Goal: Task Accomplishment & Management: Manage account settings

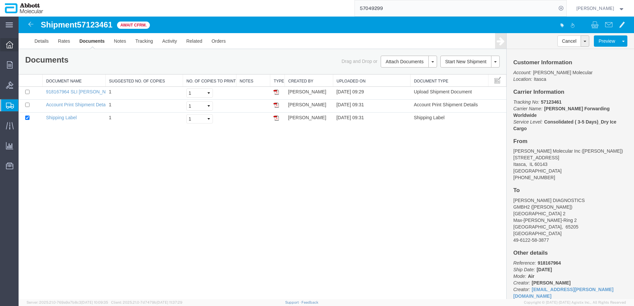
click at [10, 49] on div at bounding box center [9, 44] width 19 height 13
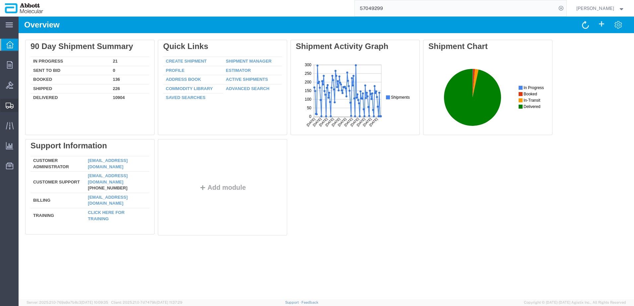
click at [0, 0] on span "Shipment Manager" at bounding box center [0, 0] width 0 height 0
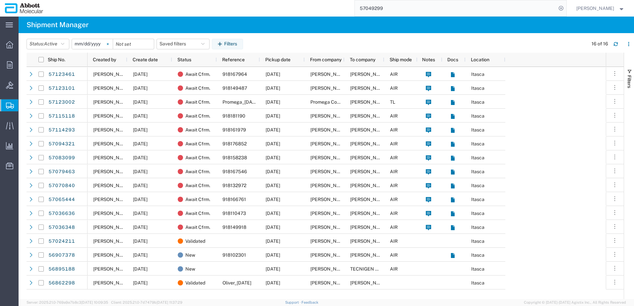
click at [109, 44] on svg-icon at bounding box center [108, 44] width 10 height 10
click at [95, 43] on input "date" at bounding box center [92, 44] width 41 height 10
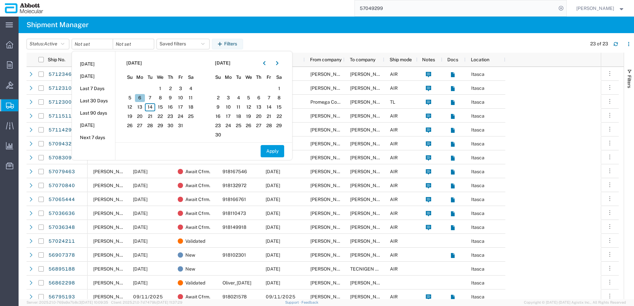
click at [143, 98] on span "6" at bounding box center [140, 98] width 10 height 8
click at [182, 100] on span "10" at bounding box center [180, 98] width 10 height 8
click at [276, 153] on button "Apply" at bounding box center [273, 151] width 24 height 12
type input "2025-10-06"
type input "2025-10-10"
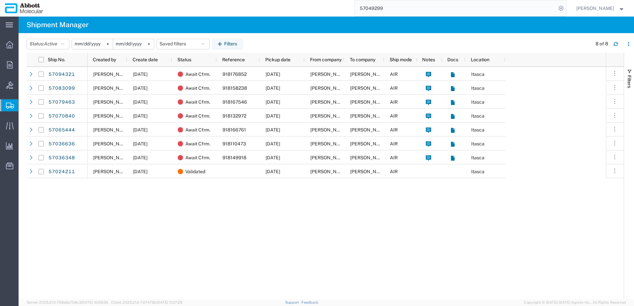
drag, startPoint x: 224, startPoint y: 45, endPoint x: 340, endPoint y: 86, distance: 122.6
click at [224, 45] on icon "button" at bounding box center [221, 44] width 6 height 5
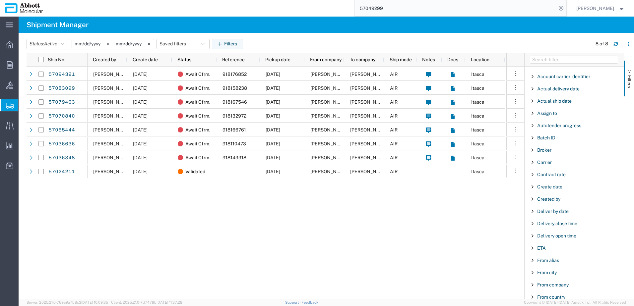
scroll to position [33, 0]
click at [547, 140] on span "Carrier" at bounding box center [544, 138] width 15 height 5
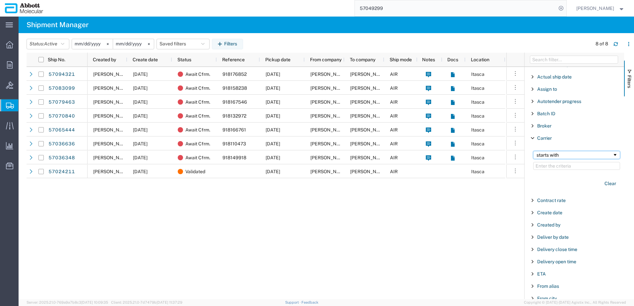
click at [556, 157] on div "starts with" at bounding box center [575, 155] width 76 height 5
click at [550, 166] on input "Filter Value" at bounding box center [576, 166] width 87 height 8
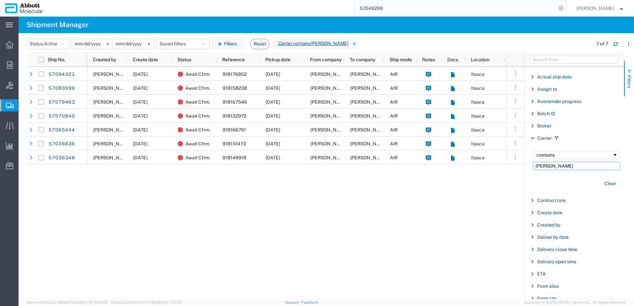
type input "[PERSON_NAME]"
click at [631, 71] on span "button" at bounding box center [629, 71] width 5 height 5
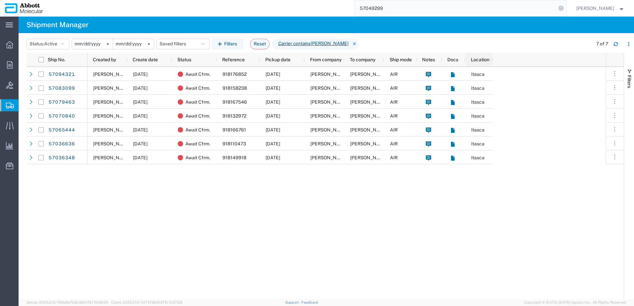
drag, startPoint x: 504, startPoint y: 61, endPoint x: 492, endPoint y: 60, distance: 12.6
click at [492, 60] on div at bounding box center [492, 60] width 3 height 14
drag, startPoint x: 492, startPoint y: 60, endPoint x: 500, endPoint y: 60, distance: 8.3
click at [500, 60] on div at bounding box center [499, 60] width 3 height 14
click at [293, 44] on icon "Carrier contains" at bounding box center [294, 43] width 33 height 7
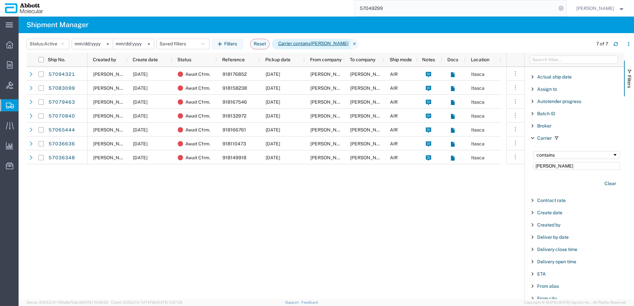
scroll to position [20, 0]
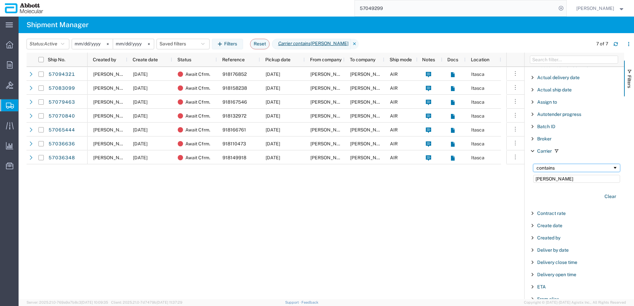
click at [564, 170] on div "contains" at bounding box center [575, 167] width 76 height 5
click at [629, 69] on span "button" at bounding box center [629, 71] width 5 height 5
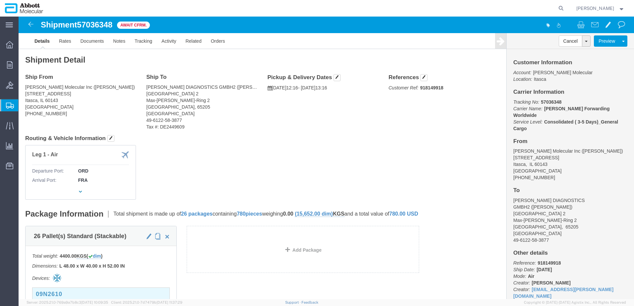
click b "918149918"
copy b "918149918"
click link "Tracking"
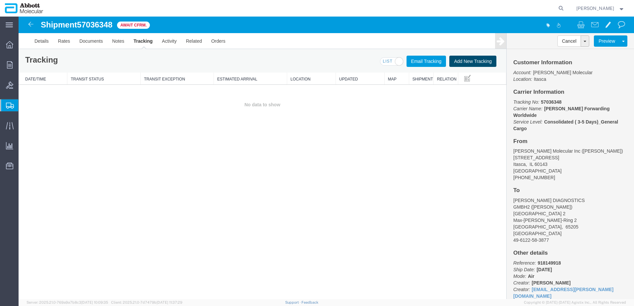
click at [461, 63] on button "Add New Tracking" at bounding box center [472, 61] width 47 height 11
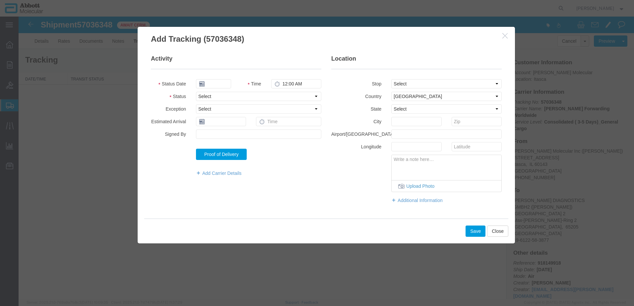
type input "[DATE]"
type input "11:00 AM"
click at [224, 85] on input "[DATE]" at bounding box center [213, 83] width 35 height 9
click at [211, 135] on td "13" at bounding box center [211, 135] width 10 height 10
type input "10/13/2025"
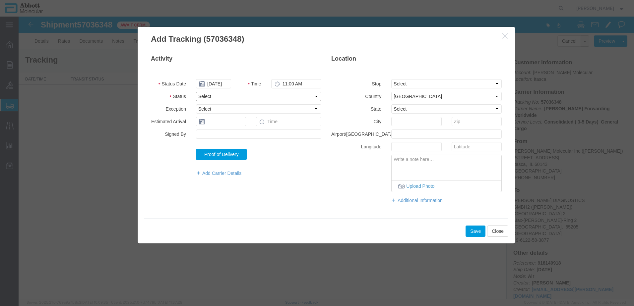
click at [214, 98] on select "Select Arrival Notice Available Arrival Notice Imported Arrive at Delivery Loca…" at bounding box center [258, 96] width 125 height 9
select select "DELIVRED"
click at [196, 92] on select "Select Arrival Notice Available Arrival Notice Imported Arrive at Delivery Loca…" at bounding box center [258, 96] width 125 height 9
click at [475, 233] on button "Save" at bounding box center [476, 231] width 20 height 11
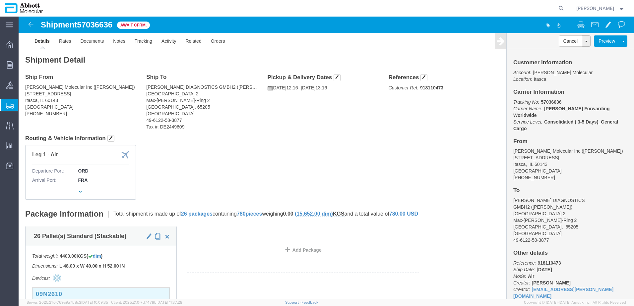
click b "918110473"
copy b "918110473"
click link "Tracking"
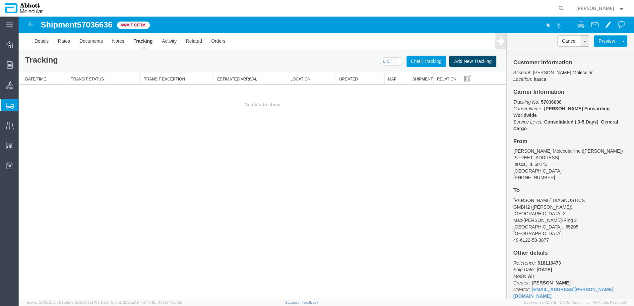
click at [463, 61] on button "Add New Tracking" at bounding box center [472, 61] width 47 height 11
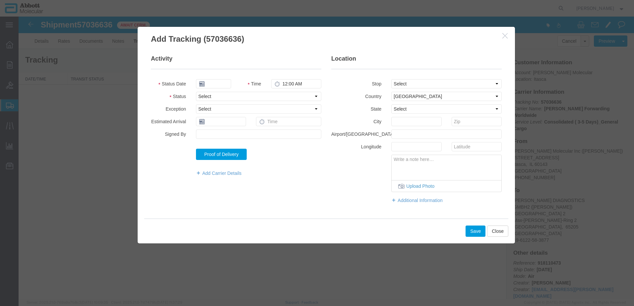
type input "10/14/2025"
type input "11:00 AM"
click at [224, 83] on input "10/14/2025" at bounding box center [213, 83] width 35 height 9
click at [211, 136] on td "13" at bounding box center [211, 135] width 10 height 10
type input "10/13/2025"
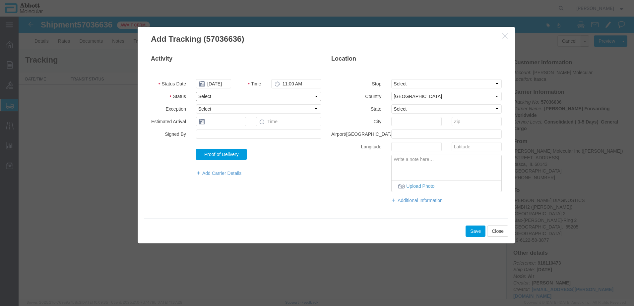
click at [215, 97] on select "Select Arrival Notice Available Arrival Notice Imported Arrive at Delivery Loca…" at bounding box center [258, 96] width 125 height 9
select select "DELIVRED"
click at [196, 92] on select "Select Arrival Notice Available Arrival Notice Imported Arrive at Delivery Loca…" at bounding box center [258, 96] width 125 height 9
click at [473, 231] on button "Save" at bounding box center [476, 231] width 20 height 11
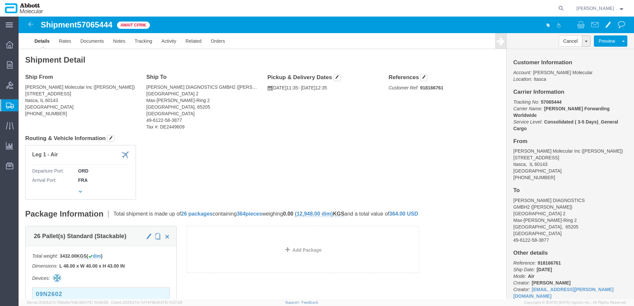
click b "918166761"
copy b "918166761"
click link "Tracking"
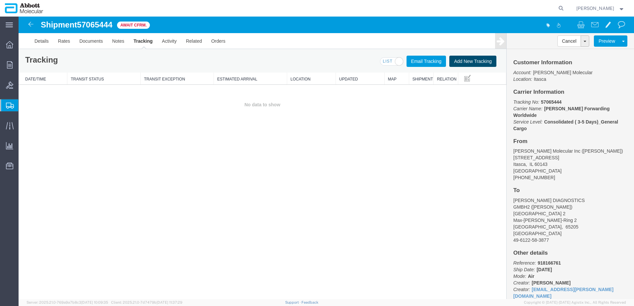
click at [472, 61] on button "Add New Tracking" at bounding box center [472, 61] width 47 height 11
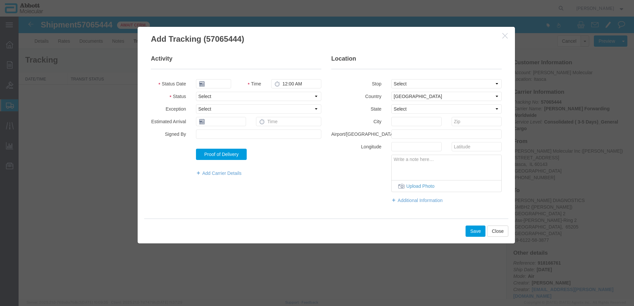
type input "[DATE]"
type input "11:00 AM"
click at [211, 99] on select "Select Arrival Notice Available Arrival Notice Imported Arrive at Delivery Loca…" at bounding box center [258, 96] width 125 height 9
select select "DELIVRED"
click at [196, 92] on select "Select Arrival Notice Available Arrival Notice Imported Arrive at Delivery Loca…" at bounding box center [258, 96] width 125 height 9
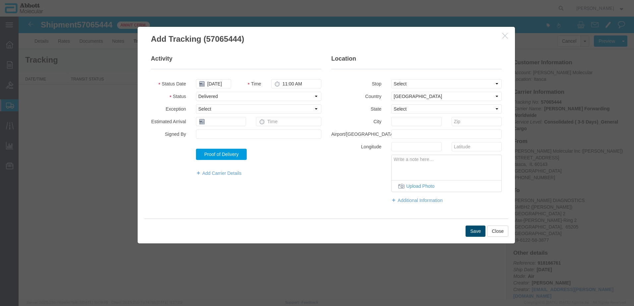
click at [470, 235] on button "Save" at bounding box center [476, 231] width 20 height 11
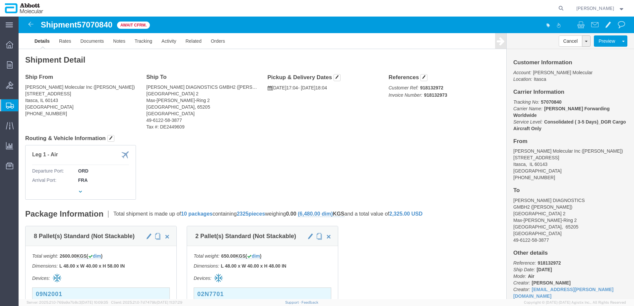
click b "918132972"
copy b "918132972"
click link "Tracking"
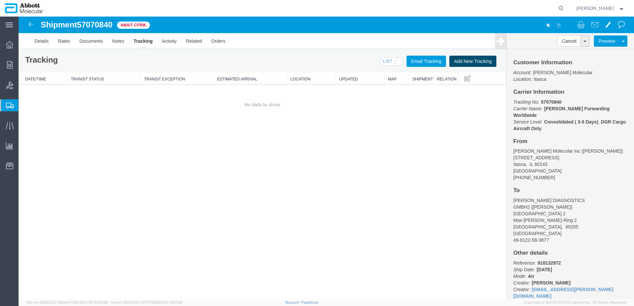
click at [466, 63] on button "Add New Tracking" at bounding box center [472, 61] width 47 height 11
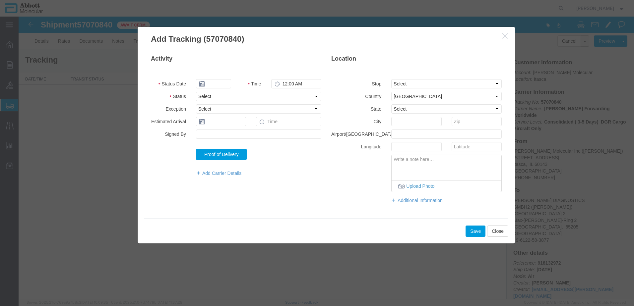
type input "[DATE]"
type input "11:00 AM"
drag, startPoint x: 207, startPoint y: 97, endPoint x: 207, endPoint y: 101, distance: 4.0
click at [207, 97] on select "Select Arrival Notice Available Arrival Notice Imported Arrive at Delivery Loca…" at bounding box center [258, 96] width 125 height 9
select select "DELIVRED"
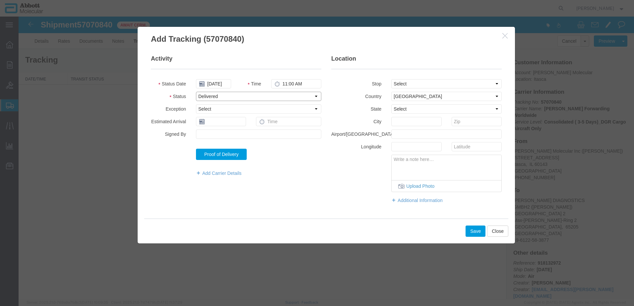
click at [196, 92] on select "Select Arrival Notice Available Arrival Notice Imported Arrive at Delivery Loca…" at bounding box center [258, 96] width 125 height 9
click at [472, 232] on button "Save" at bounding box center [476, 231] width 20 height 11
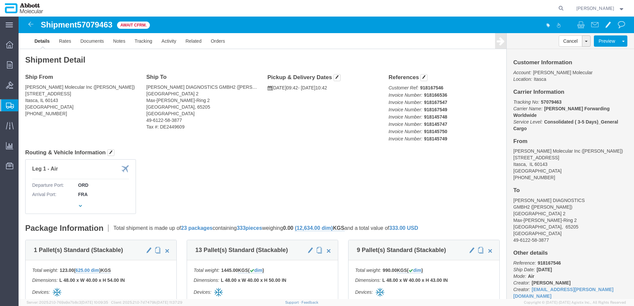
click b "918167546"
copy b "918167546"
click link "Tracking"
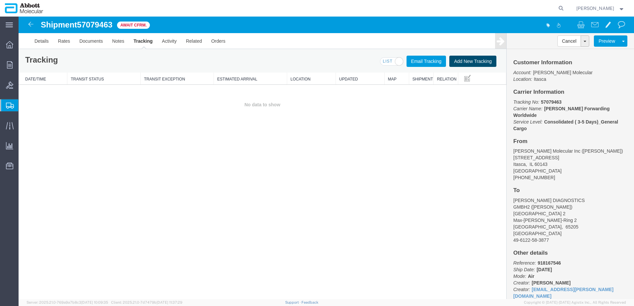
click at [467, 59] on button "Add New Tracking" at bounding box center [472, 61] width 47 height 11
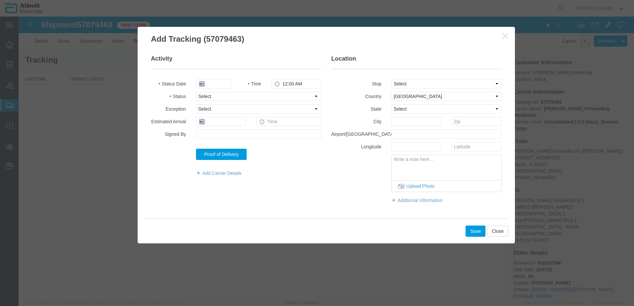
type input "[DATE]"
type input "11:00 AM"
drag, startPoint x: 220, startPoint y: 97, endPoint x: 219, endPoint y: 101, distance: 4.4
click at [220, 97] on select "Select Arrival Notice Available Arrival Notice Imported Arrive at Delivery Loca…" at bounding box center [258, 96] width 125 height 9
select select "DELIVRED"
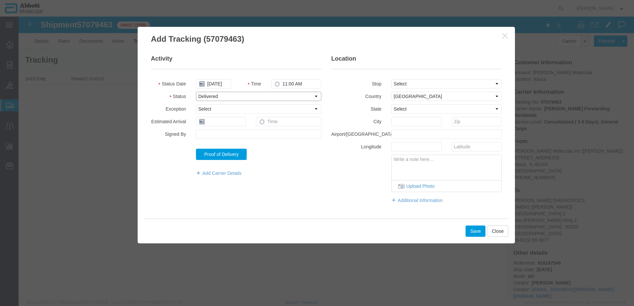
click at [196, 92] on select "Select Arrival Notice Available Arrival Notice Imported Arrive at Delivery Loca…" at bounding box center [258, 96] width 125 height 9
click at [469, 232] on button "Save" at bounding box center [476, 231] width 20 height 11
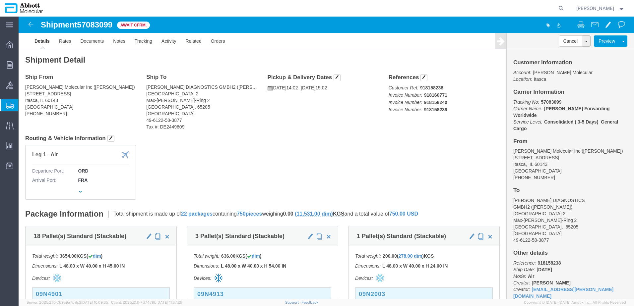
click b "918158238"
copy b "918158238"
click link "Tracking"
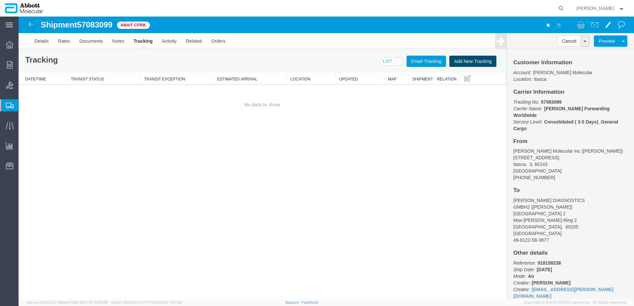
click at [464, 61] on button "Add New Tracking" at bounding box center [472, 61] width 47 height 11
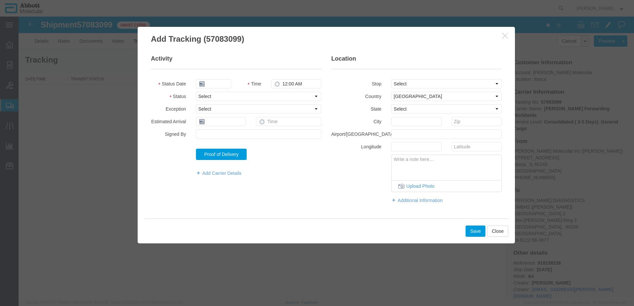
type input "10/14/2025"
type input "11:00 AM"
drag, startPoint x: 221, startPoint y: 97, endPoint x: 220, endPoint y: 101, distance: 5.1
click at [221, 97] on select "Select Arrival Notice Available Arrival Notice Imported Arrive at Delivery Loca…" at bounding box center [258, 96] width 125 height 9
select select "DELIVRED"
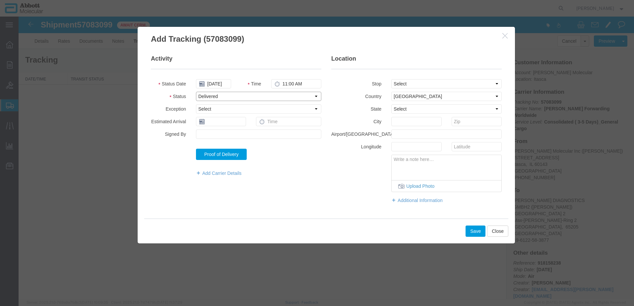
click at [196, 92] on select "Select Arrival Notice Available Arrival Notice Imported Arrive at Delivery Loca…" at bounding box center [258, 96] width 125 height 9
click at [479, 233] on button "Save" at bounding box center [476, 231] width 20 height 11
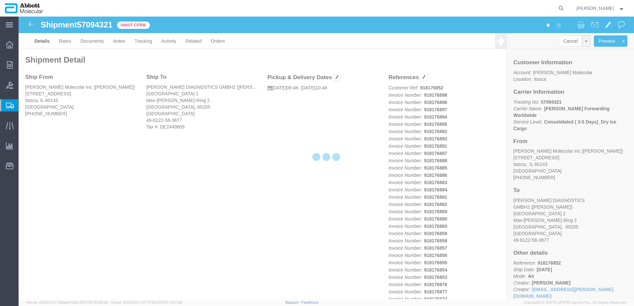
click div
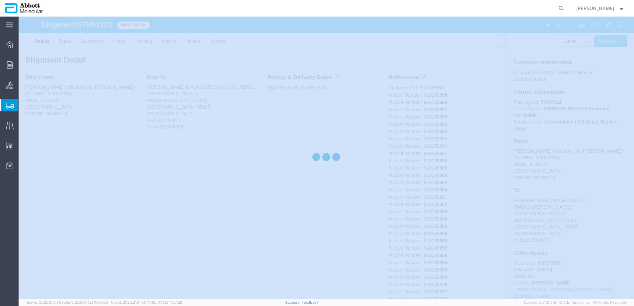
click at [545, 249] on div at bounding box center [327, 158] width 616 height 283
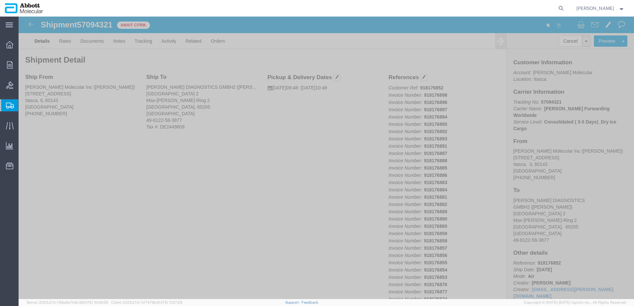
click b "918176852"
copy b "918176852"
click link "Tracking"
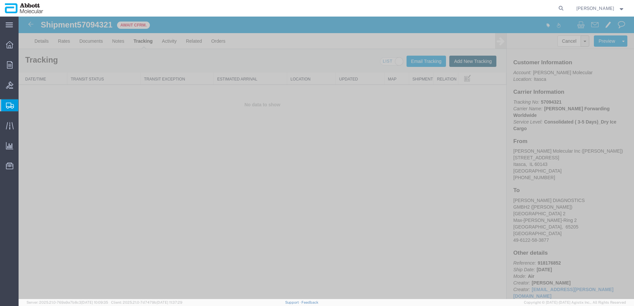
click at [474, 59] on button "Add New Tracking" at bounding box center [472, 61] width 47 height 11
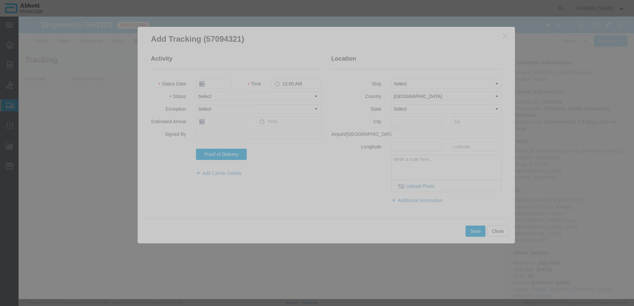
type input "10/14/2025"
type input "11:00 AM"
click at [221, 84] on input "10/14/2025" at bounding box center [213, 83] width 35 height 9
click at [210, 136] on td "13" at bounding box center [211, 135] width 10 height 10
type input "10/13/2025"
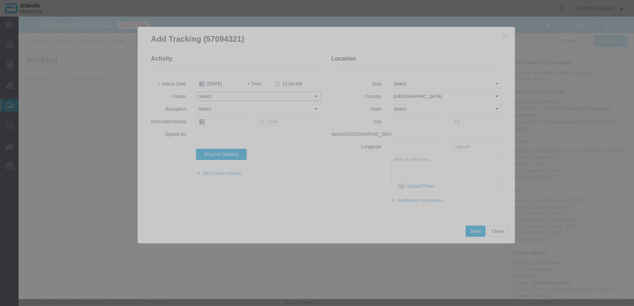
drag, startPoint x: 210, startPoint y: 95, endPoint x: 210, endPoint y: 101, distance: 6.3
click at [210, 95] on select "Select Arrival Notice Available Arrival Notice Imported Arrive at Delivery Loca…" at bounding box center [258, 96] width 125 height 9
select select "DELIVRED"
click at [196, 92] on select "Select Arrival Notice Available Arrival Notice Imported Arrive at Delivery Loca…" at bounding box center [258, 96] width 125 height 9
click at [468, 232] on button "Save" at bounding box center [476, 231] width 20 height 11
